Goal: Use online tool/utility: Utilize a website feature to perform a specific function

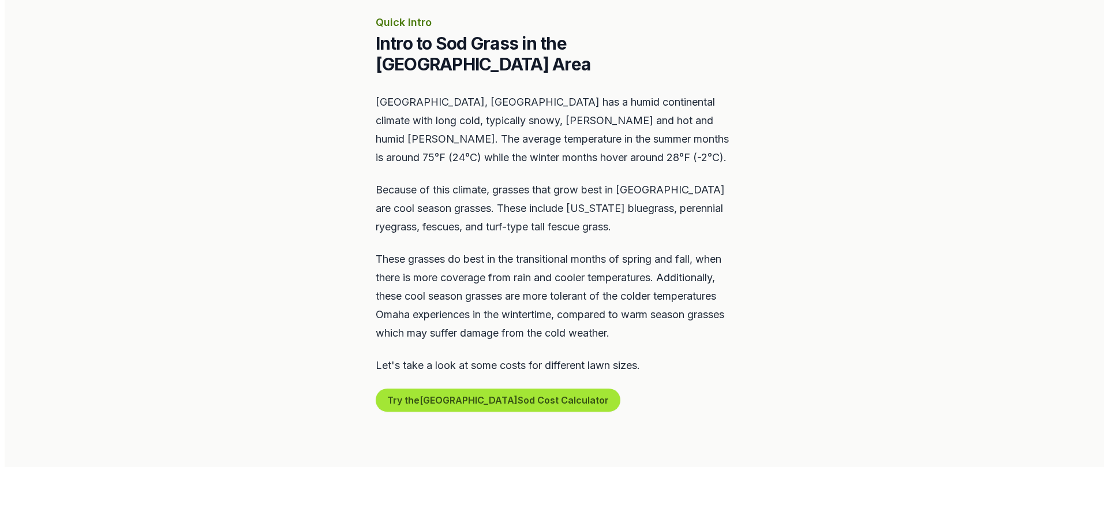
scroll to position [520, 0]
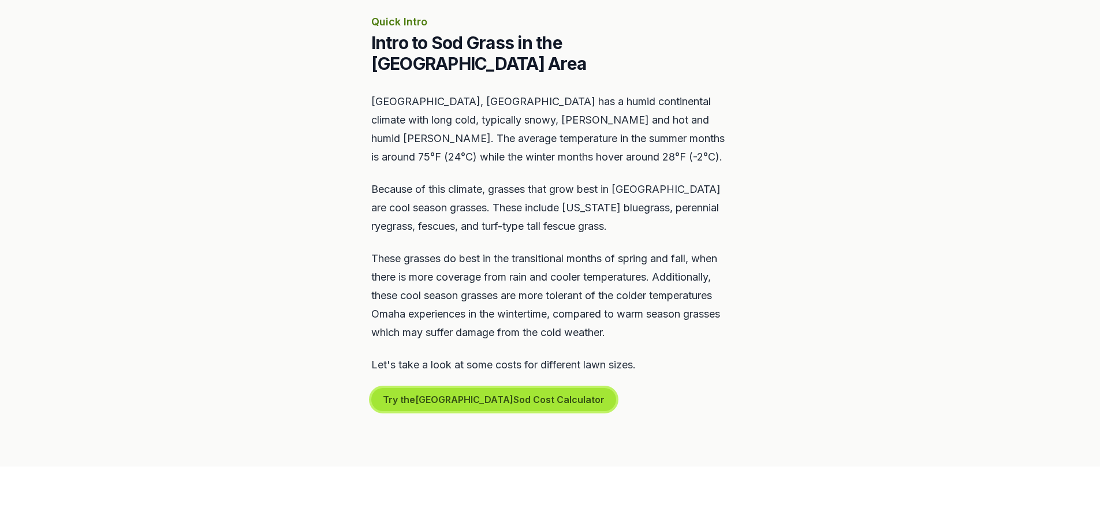
click at [424, 388] on button "Try the Omaha Sod Cost Calculator" at bounding box center [493, 399] width 245 height 23
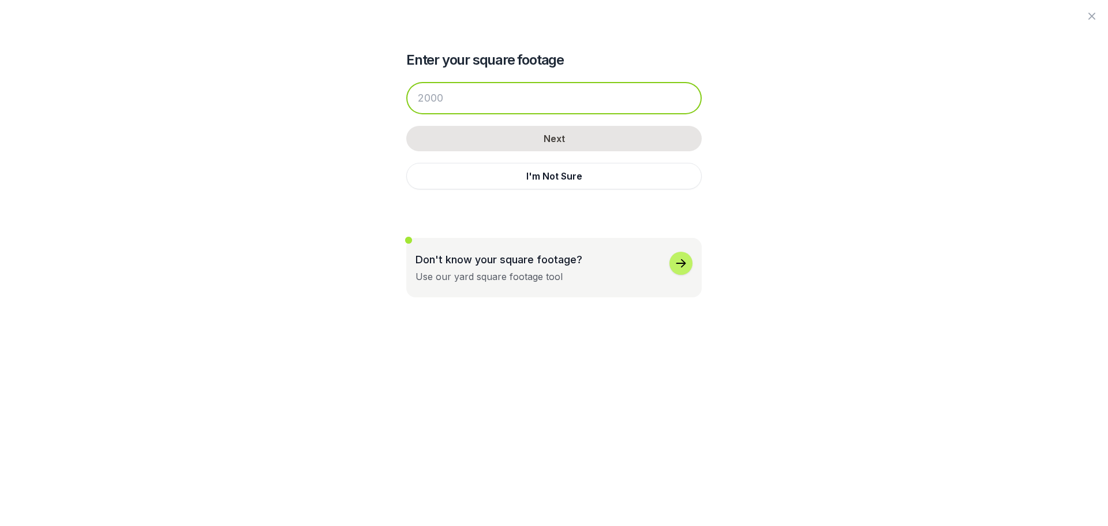
click at [534, 89] on input "number" at bounding box center [554, 98] width 296 height 32
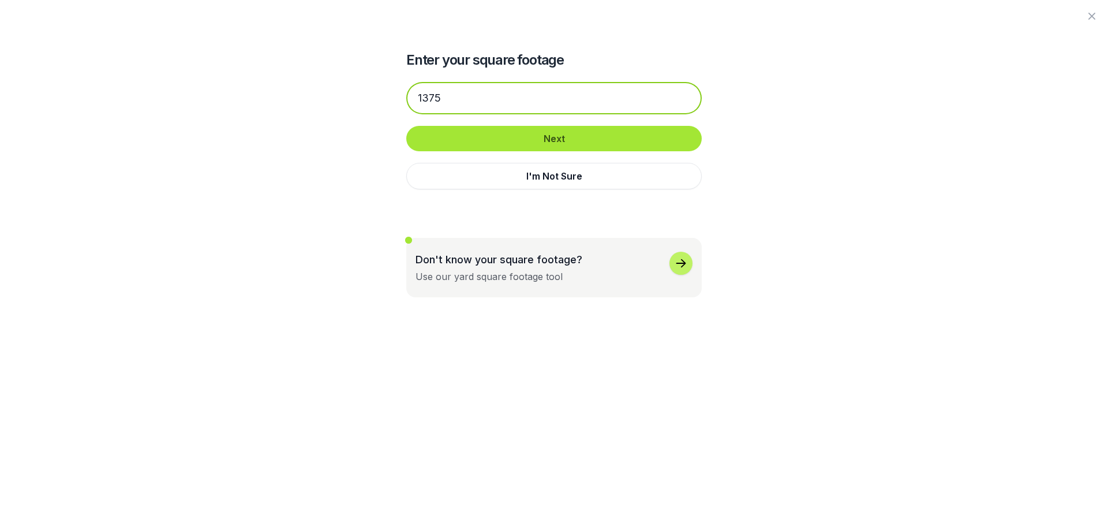
type input "1375"
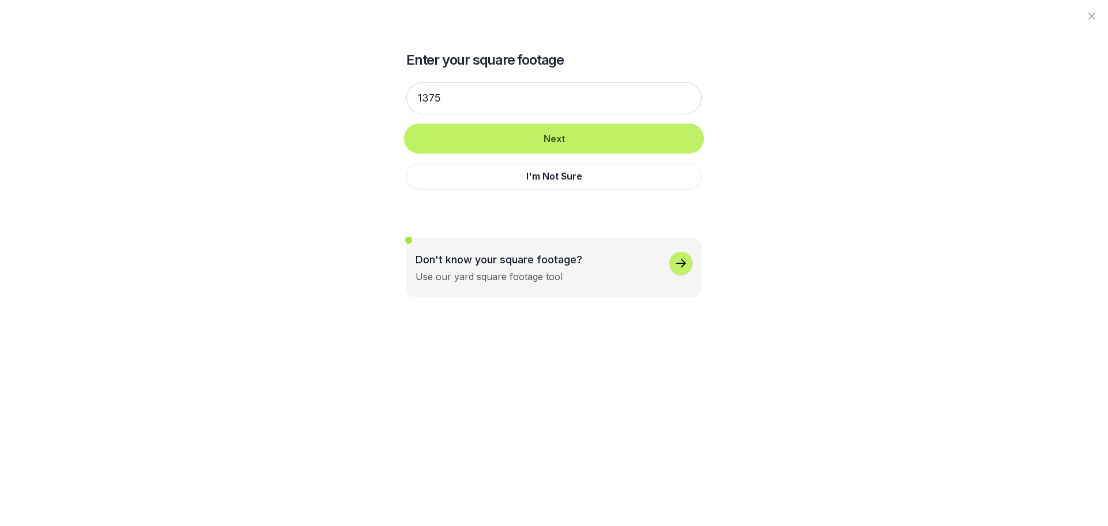
click at [558, 129] on button "Next" at bounding box center [554, 138] width 296 height 25
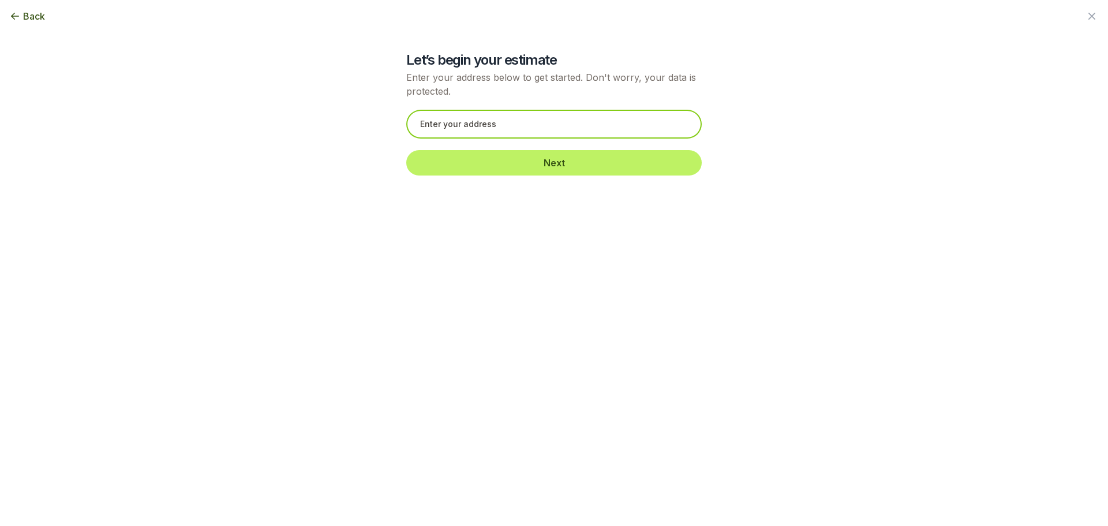
click at [455, 125] on input "text" at bounding box center [554, 124] width 296 height 29
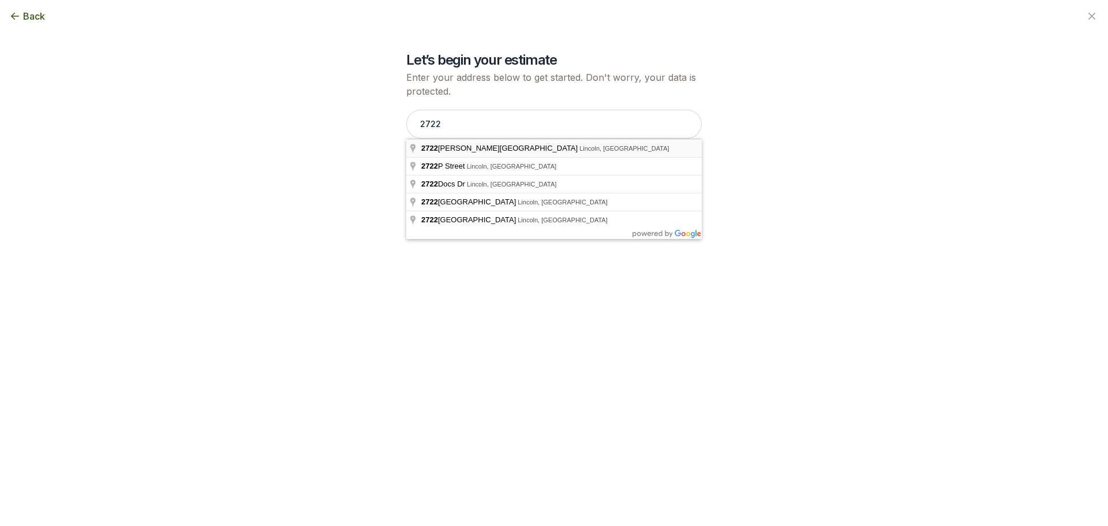
type input "[STREET_ADDRESS][PERSON_NAME]"
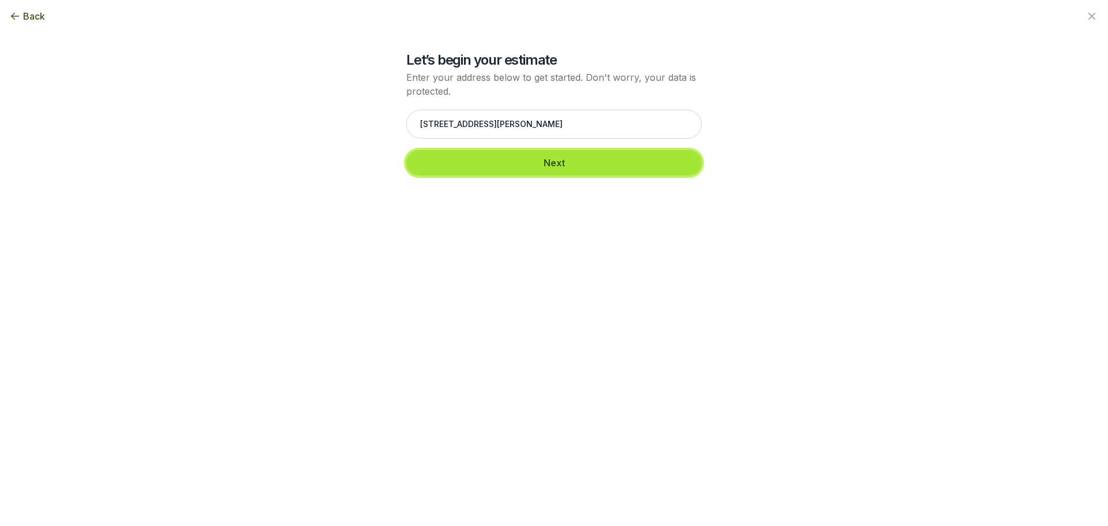
click at [522, 158] on button "Next" at bounding box center [554, 162] width 296 height 25
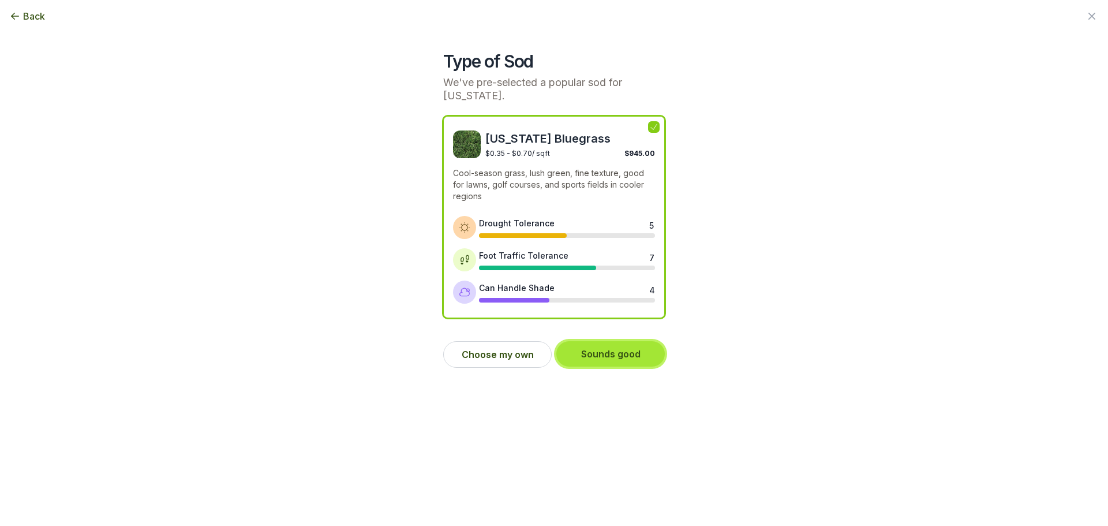
click at [599, 352] on button "Sounds good" at bounding box center [611, 353] width 109 height 25
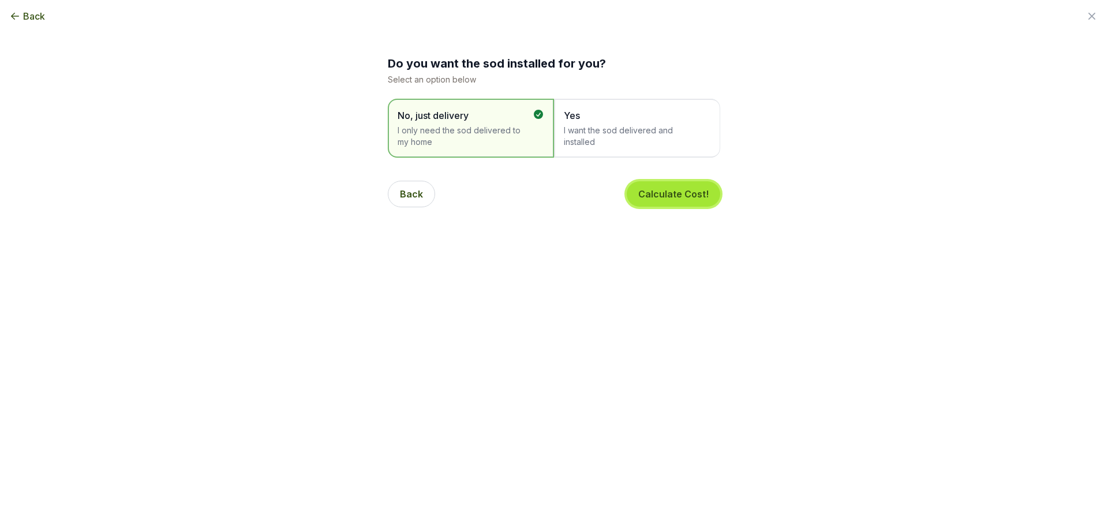
click at [651, 200] on button "Calculate Cost!" at bounding box center [674, 193] width 94 height 25
